Goal: Transaction & Acquisition: Purchase product/service

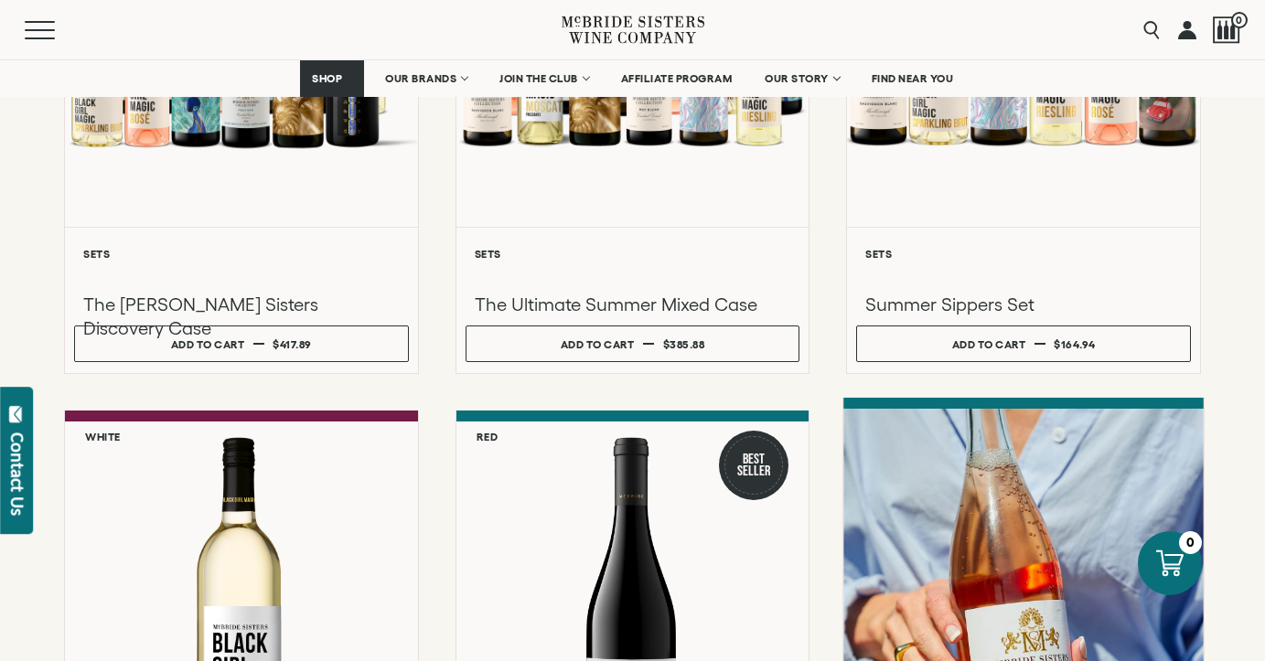
scroll to position [754, 0]
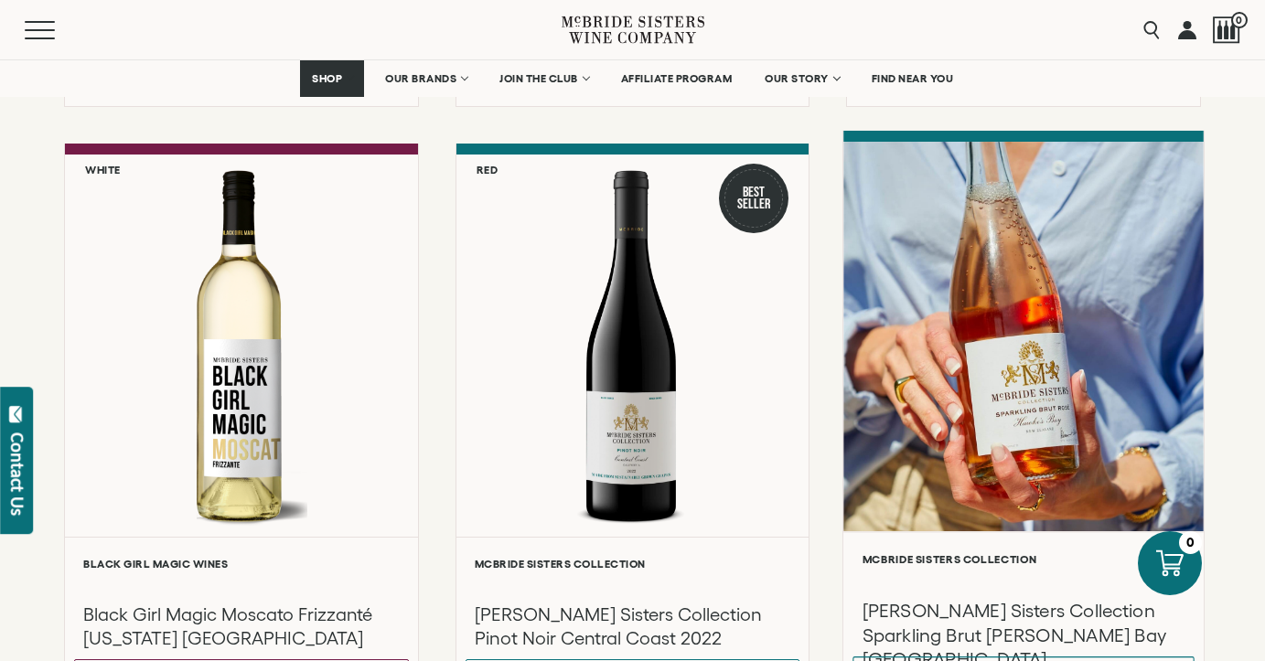
click at [1030, 325] on div at bounding box center [1022, 337] width 359 height 390
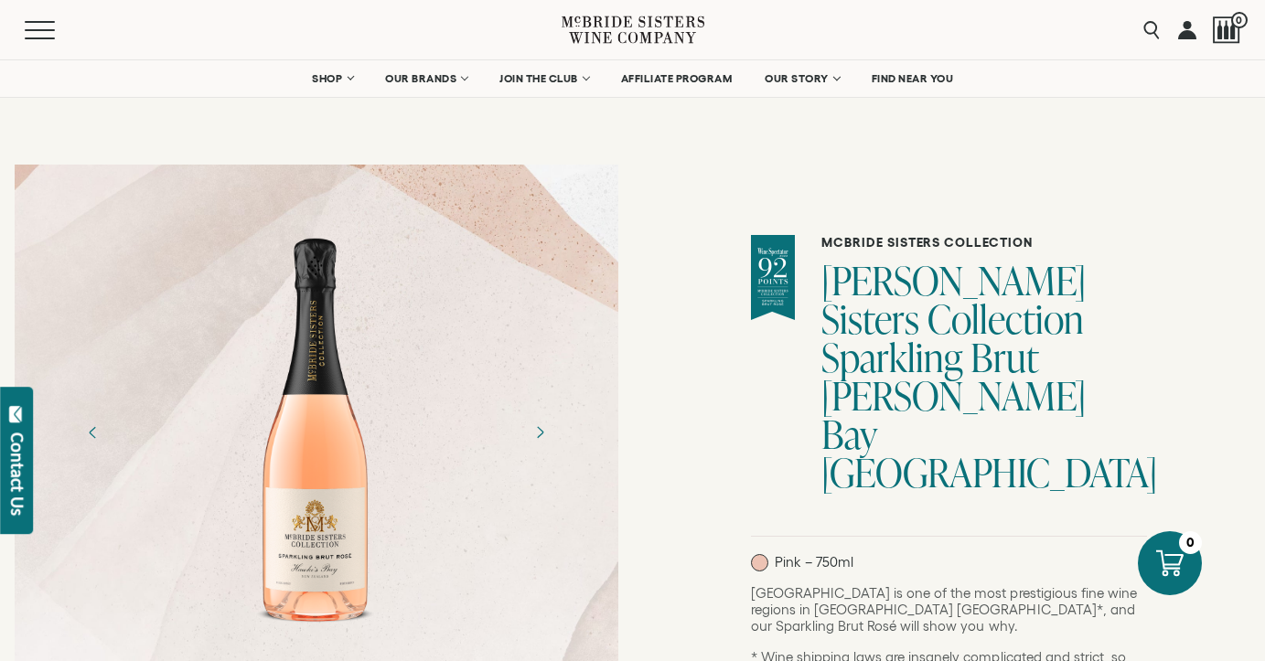
click at [1066, 310] on h1 "[PERSON_NAME] Sisters Collection Sparkling Brut [PERSON_NAME] Bay [GEOGRAPHIC_D…" at bounding box center [984, 377] width 326 height 230
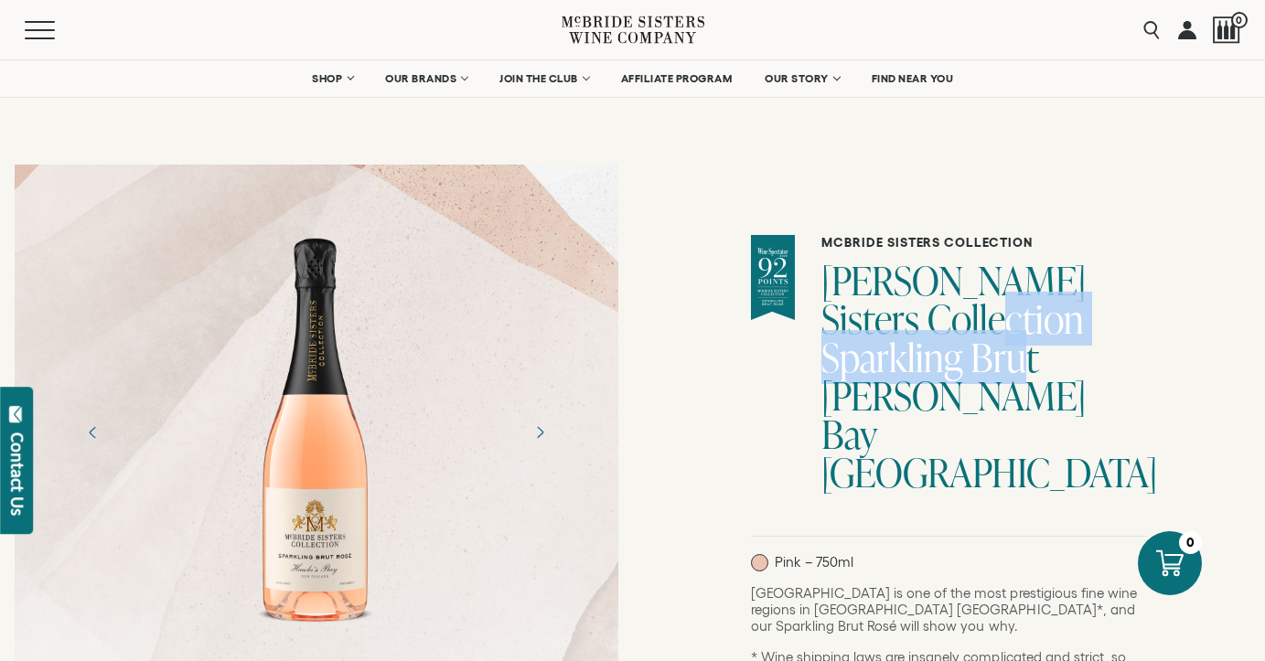
drag, startPoint x: 1011, startPoint y: 322, endPoint x: 991, endPoint y: 358, distance: 40.9
click at [991, 358] on h1 "[PERSON_NAME] Sisters Collection Sparkling Brut [PERSON_NAME] Bay [GEOGRAPHIC_D…" at bounding box center [984, 377] width 326 height 230
copy h1 "Sparkling Brut Rose"
